Goal: Task Accomplishment & Management: Use online tool/utility

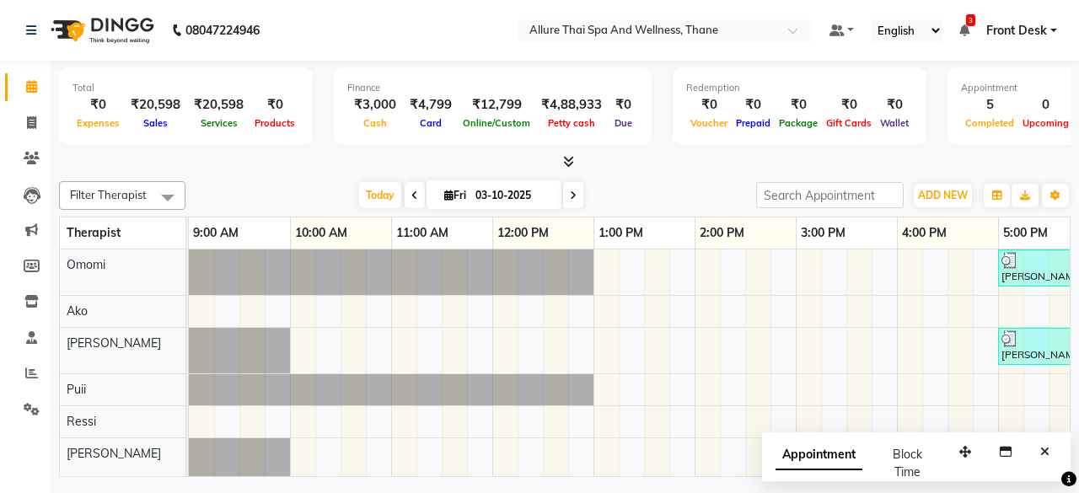
scroll to position [63, 512]
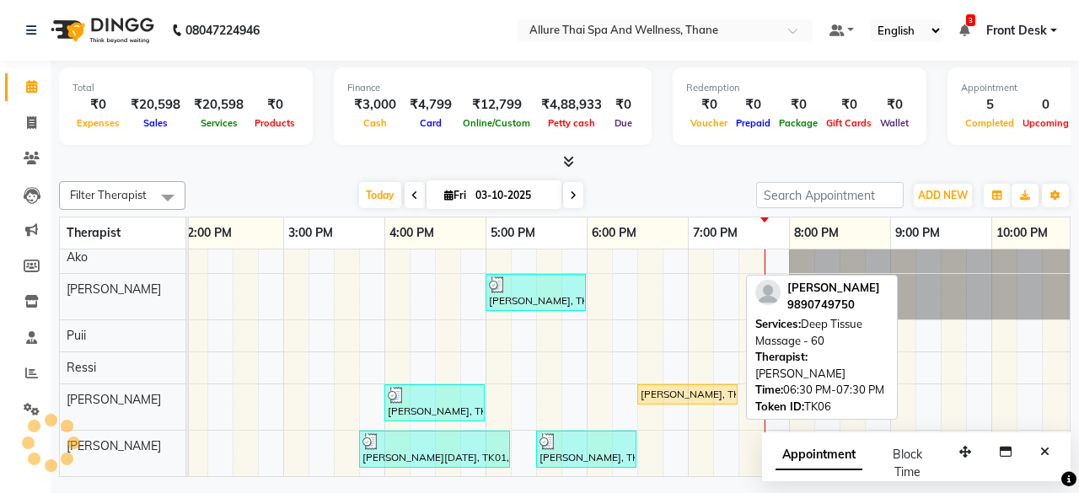
click at [703, 390] on link "[PERSON_NAME], TK06, 06:30 PM-07:30 PM, Deep Tissue Massage - 60" at bounding box center [687, 394] width 100 height 20
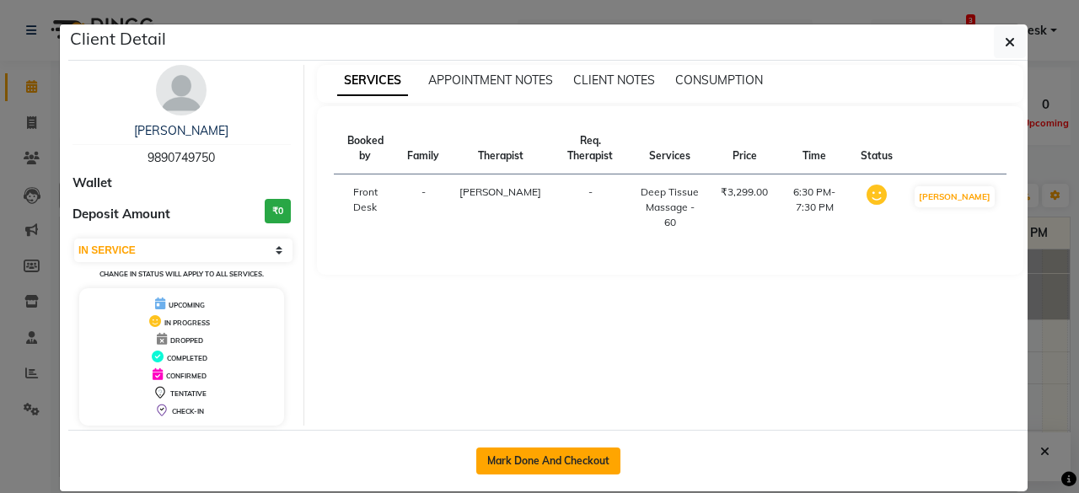
click at [481, 453] on button "Mark Done And Checkout" at bounding box center [548, 461] width 144 height 27
select select "3"
select select "8525"
select select "service"
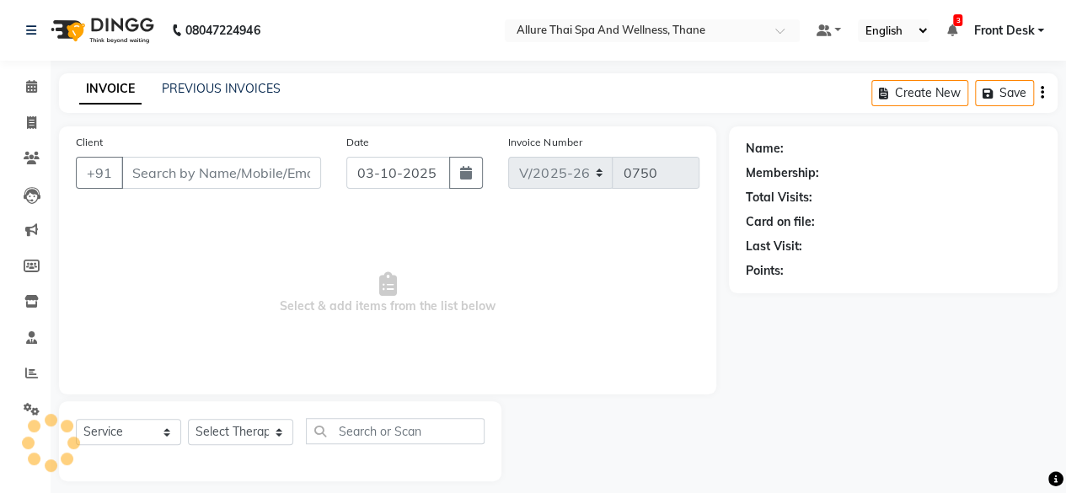
type input "9890749750"
select select "91478"
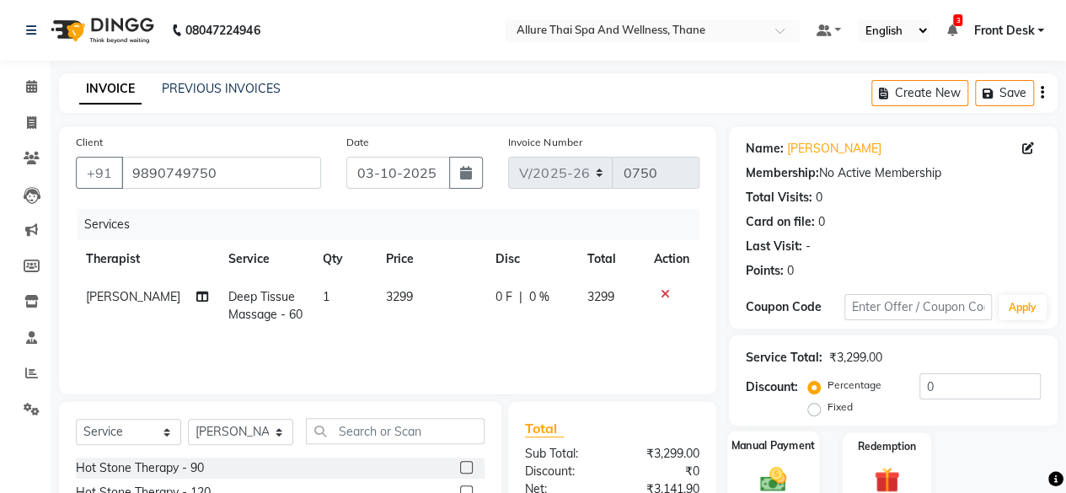
click at [803, 461] on div "Manual Payment" at bounding box center [773, 469] width 92 height 77
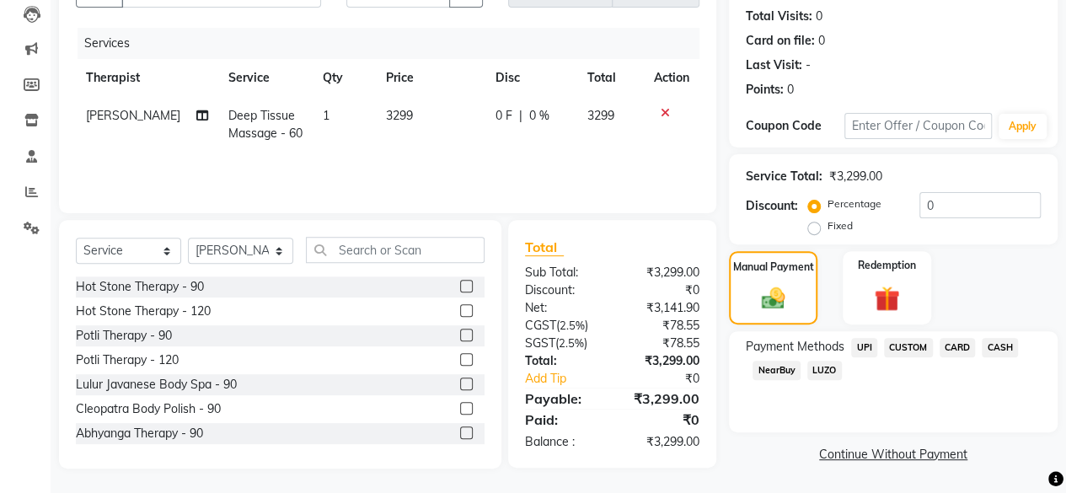
click at [992, 345] on span "CASH" at bounding box center [1000, 347] width 36 height 19
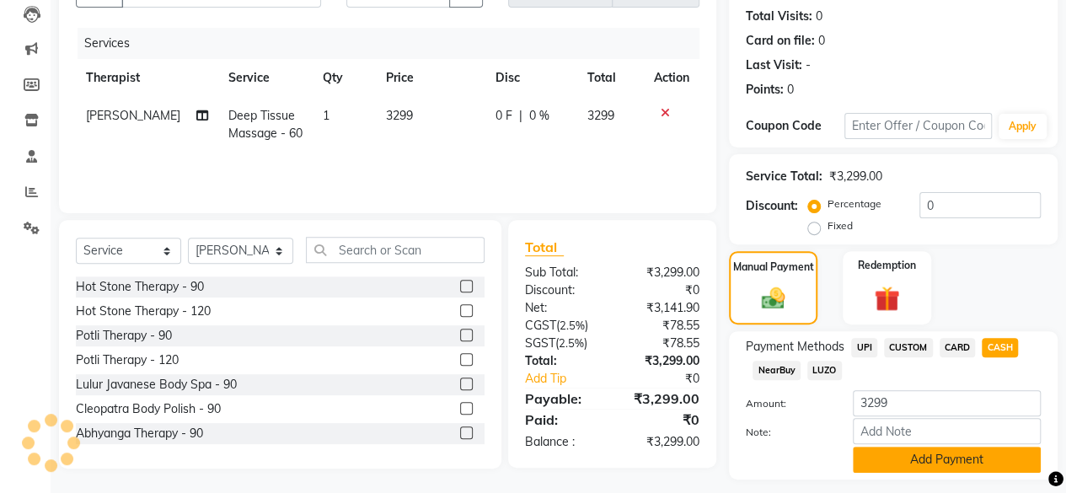
click at [959, 459] on button "Add Payment" at bounding box center [947, 460] width 188 height 26
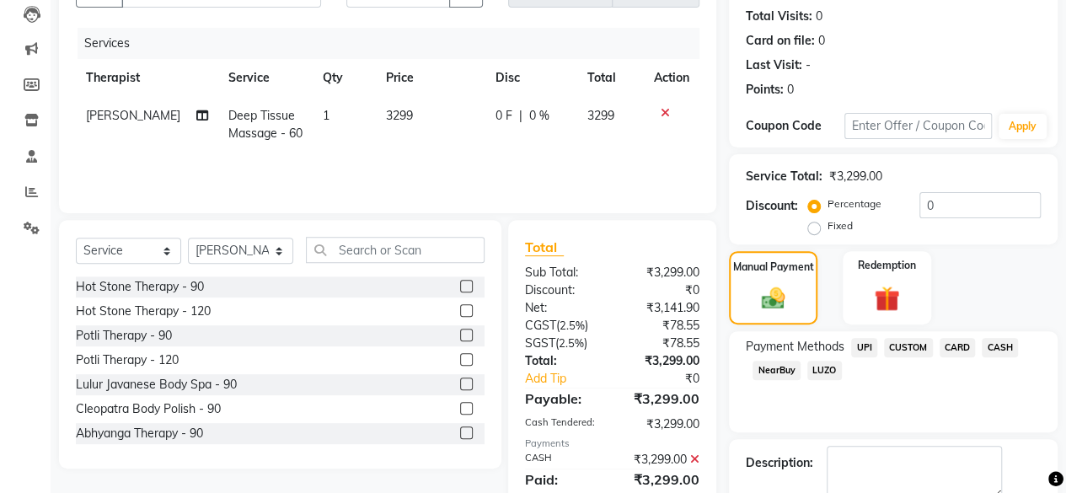
scroll to position [273, 0]
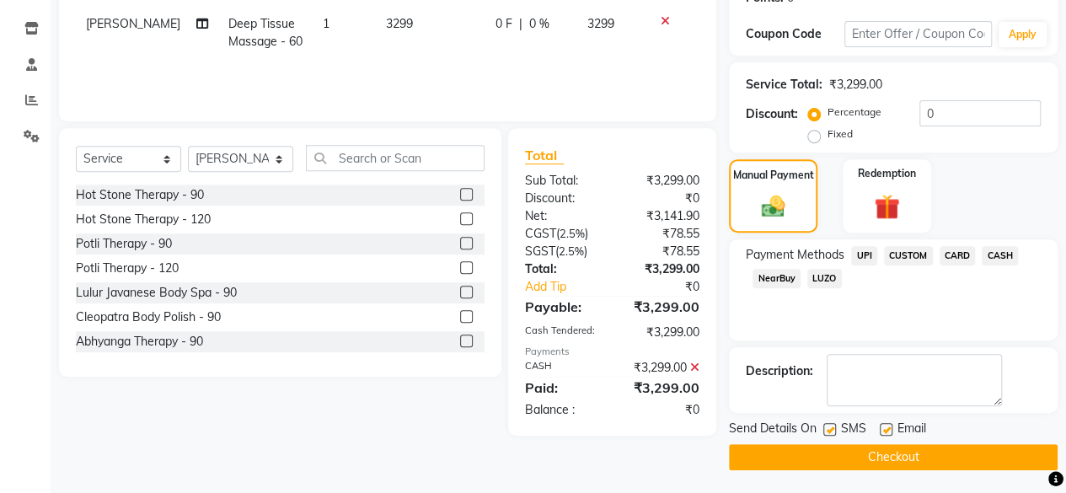
click at [887, 425] on label at bounding box center [886, 429] width 13 height 13
click at [887, 425] on input "checkbox" at bounding box center [885, 430] width 11 height 11
checkbox input "false"
click at [834, 426] on label at bounding box center [829, 429] width 13 height 13
click at [834, 426] on input "checkbox" at bounding box center [828, 430] width 11 height 11
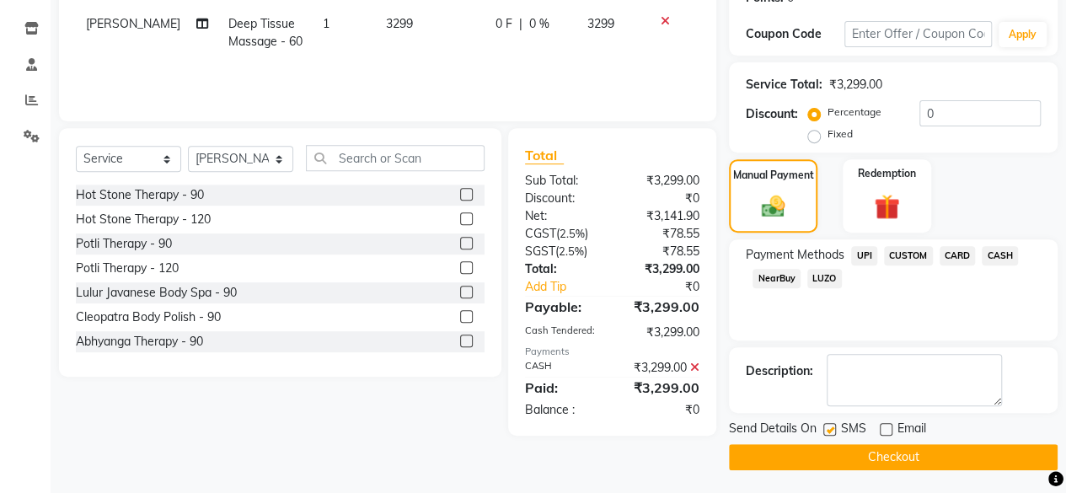
checkbox input "false"
click at [932, 464] on button "Checkout" at bounding box center [893, 457] width 329 height 26
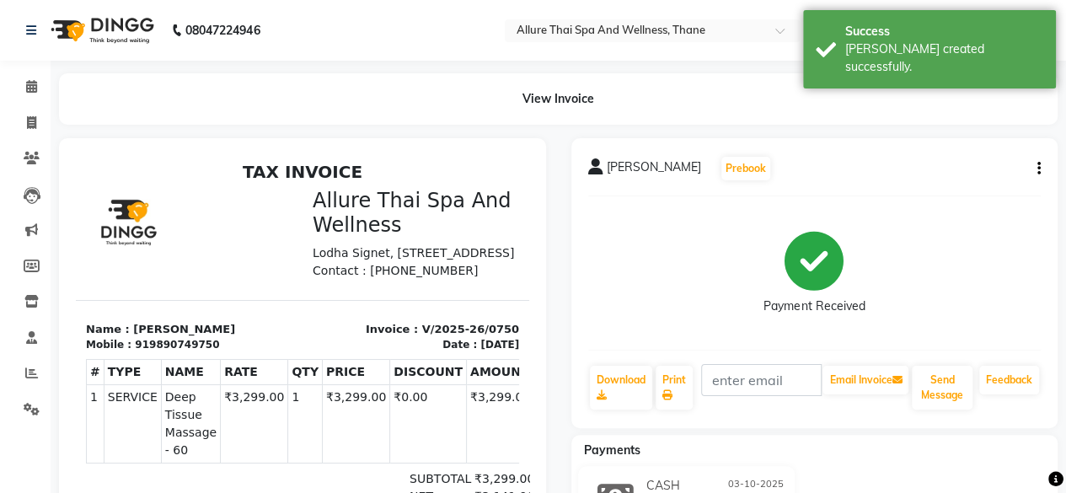
click at [40, 104] on li "Calendar" at bounding box center [25, 87] width 51 height 36
click at [35, 97] on link "Calendar" at bounding box center [25, 87] width 40 height 28
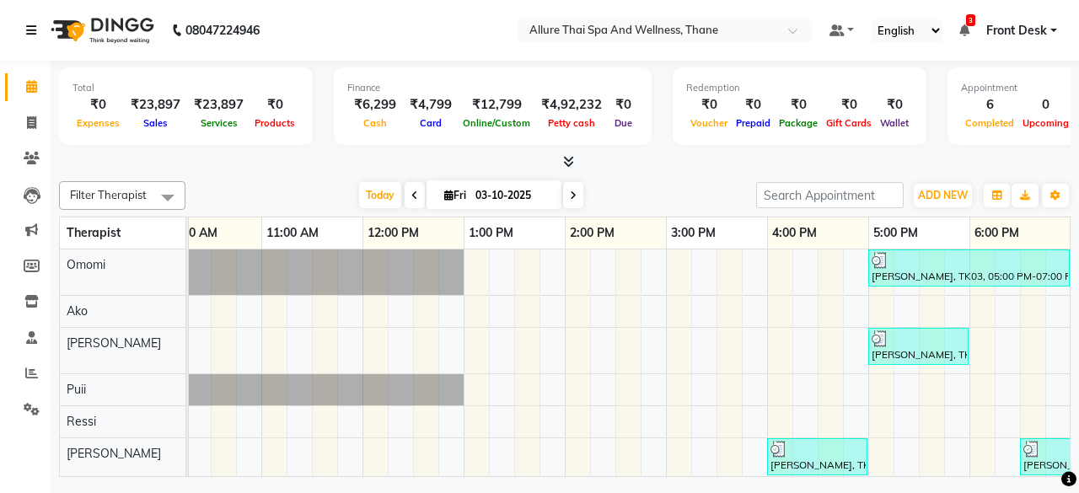
scroll to position [0, 131]
